Goal: Transaction & Acquisition: Download file/media

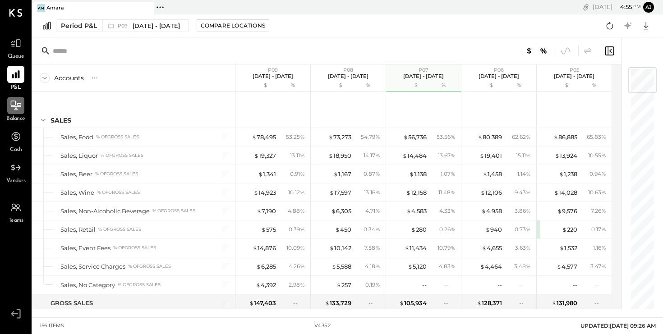
click at [14, 107] on icon at bounding box center [16, 106] width 12 height 12
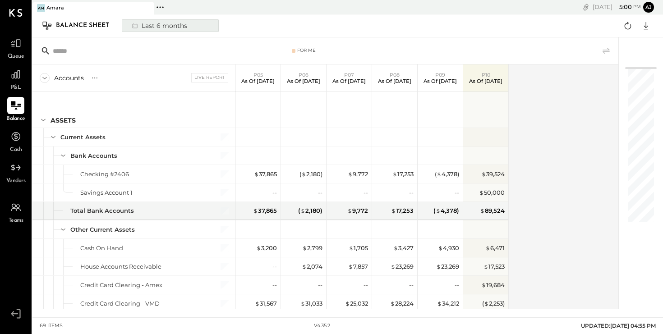
click at [171, 25] on div "Last 6 months" at bounding box center [159, 26] width 64 height 12
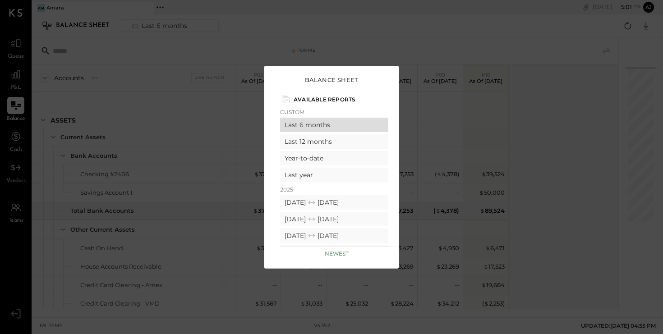
click at [310, 126] on div "Last 6 months" at bounding box center [334, 125] width 108 height 14
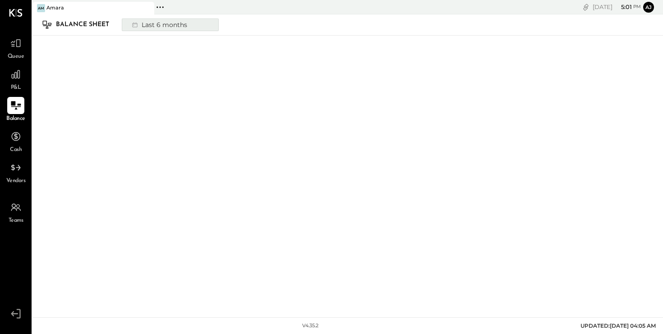
click at [192, 27] on button "Last 6 months" at bounding box center [170, 24] width 97 height 13
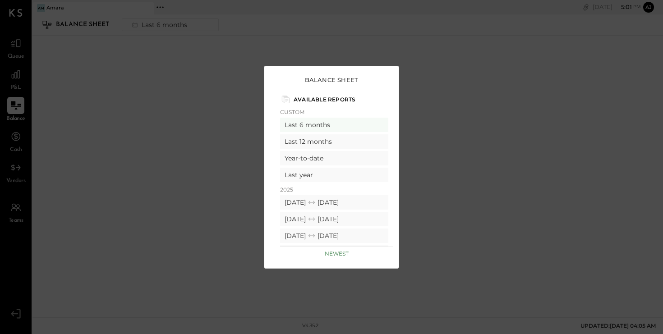
click at [293, 111] on p "Custom" at bounding box center [334, 112] width 108 height 7
click at [309, 126] on div "Last 6 months" at bounding box center [334, 125] width 108 height 14
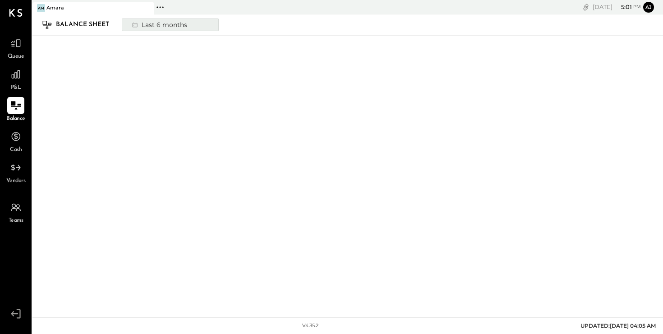
click at [164, 25] on div "Last 6 months" at bounding box center [159, 25] width 64 height 12
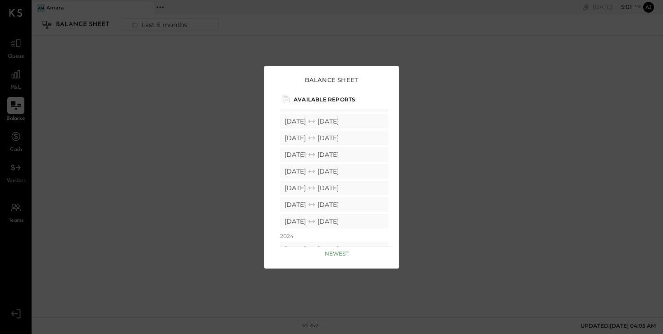
scroll to position [117, 0]
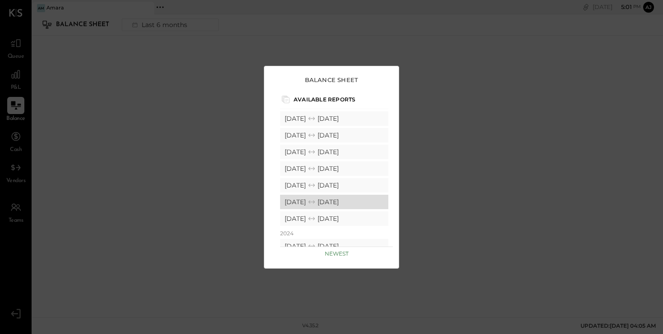
click at [316, 203] on icon at bounding box center [311, 202] width 9 height 9
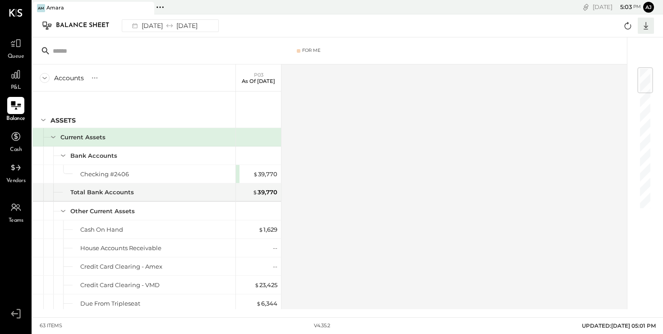
click at [646, 25] on icon at bounding box center [646, 26] width 5 height 8
click at [602, 79] on div "Excel" at bounding box center [618, 78] width 72 height 19
